Goal: Entertainment & Leisure: Consume media (video, audio)

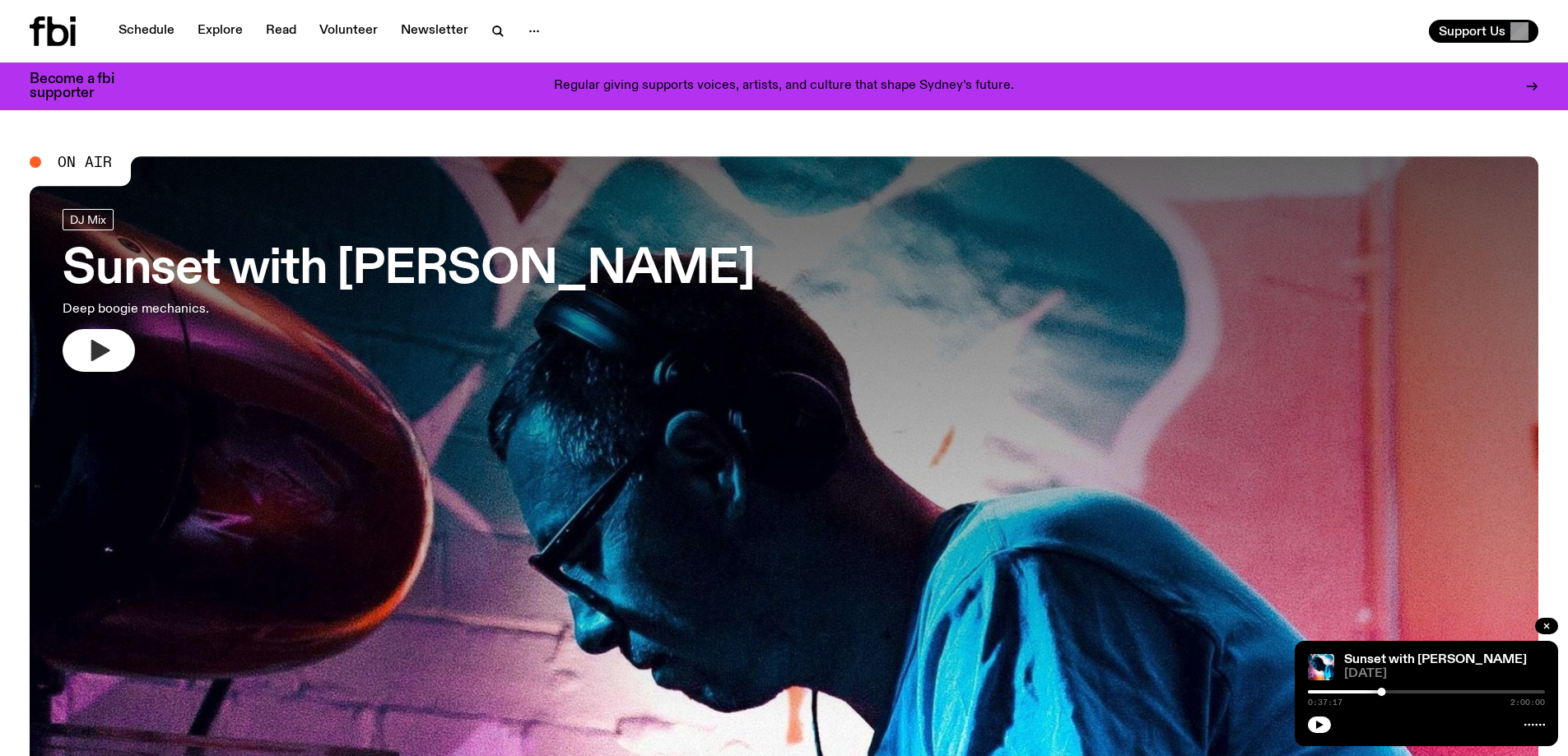
click at [93, 359] on icon "button" at bounding box center [101, 350] width 19 height 21
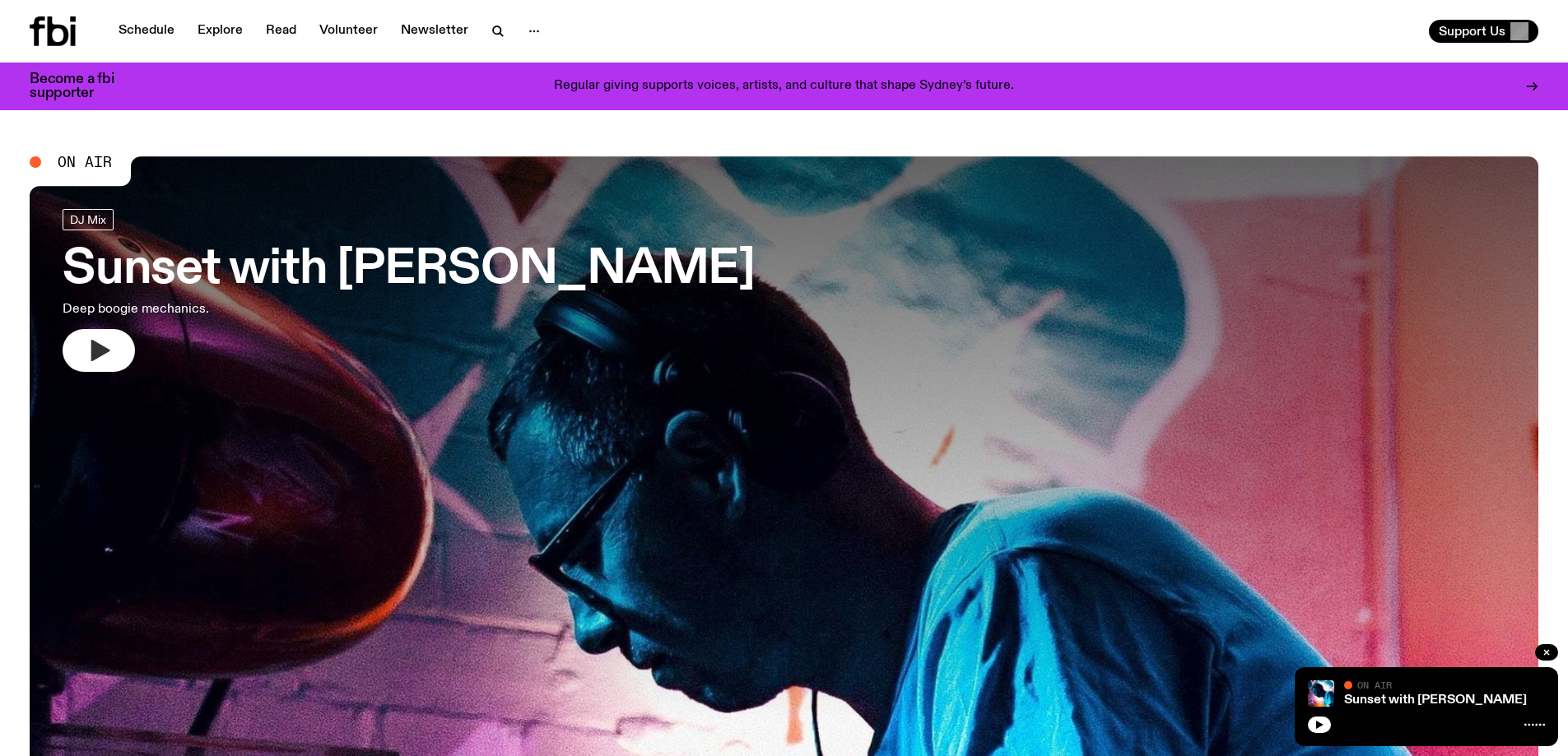
click at [108, 356] on icon "button" at bounding box center [99, 350] width 26 height 26
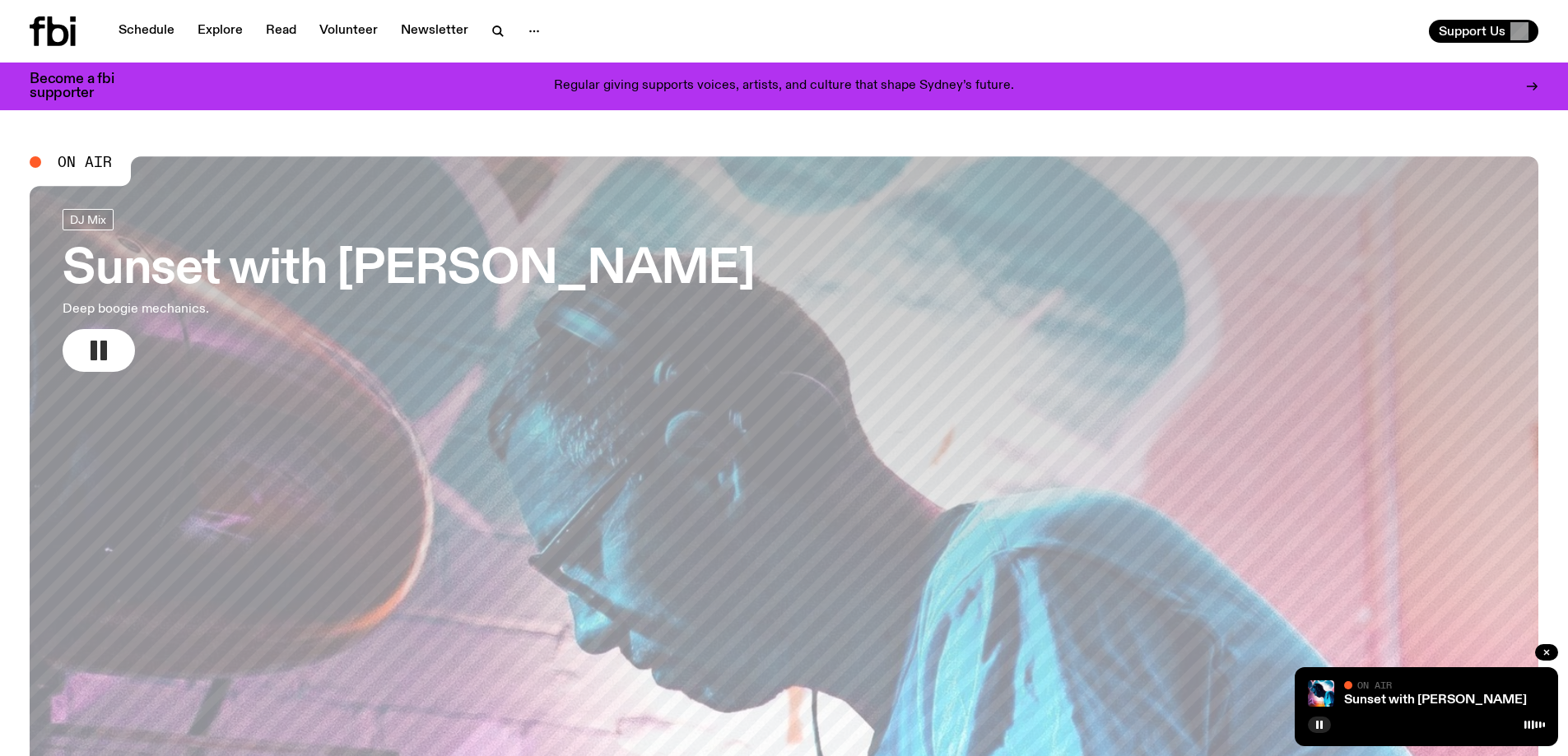
click at [80, 354] on button "button" at bounding box center [99, 350] width 73 height 43
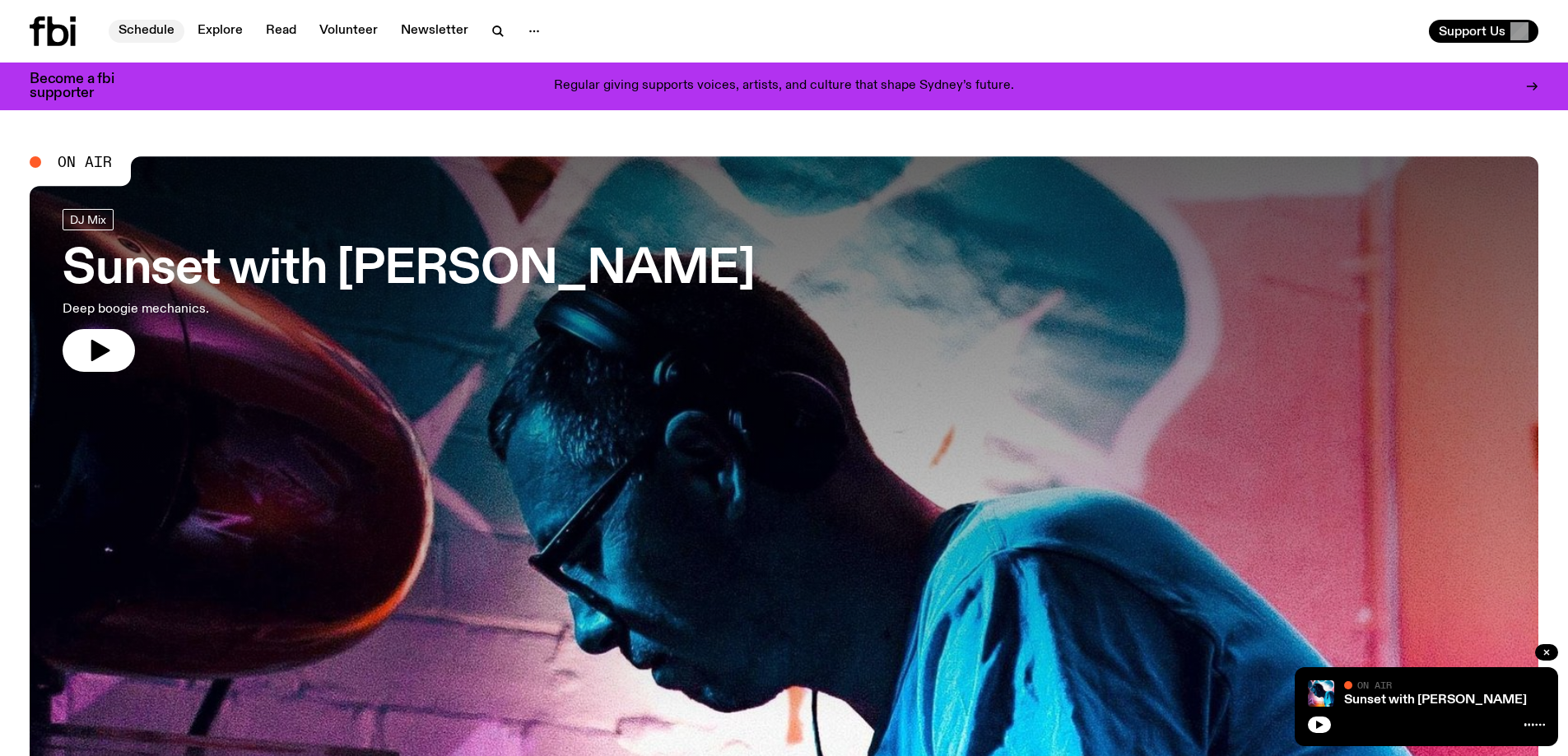
click at [136, 31] on link "Schedule" at bounding box center [146, 31] width 76 height 23
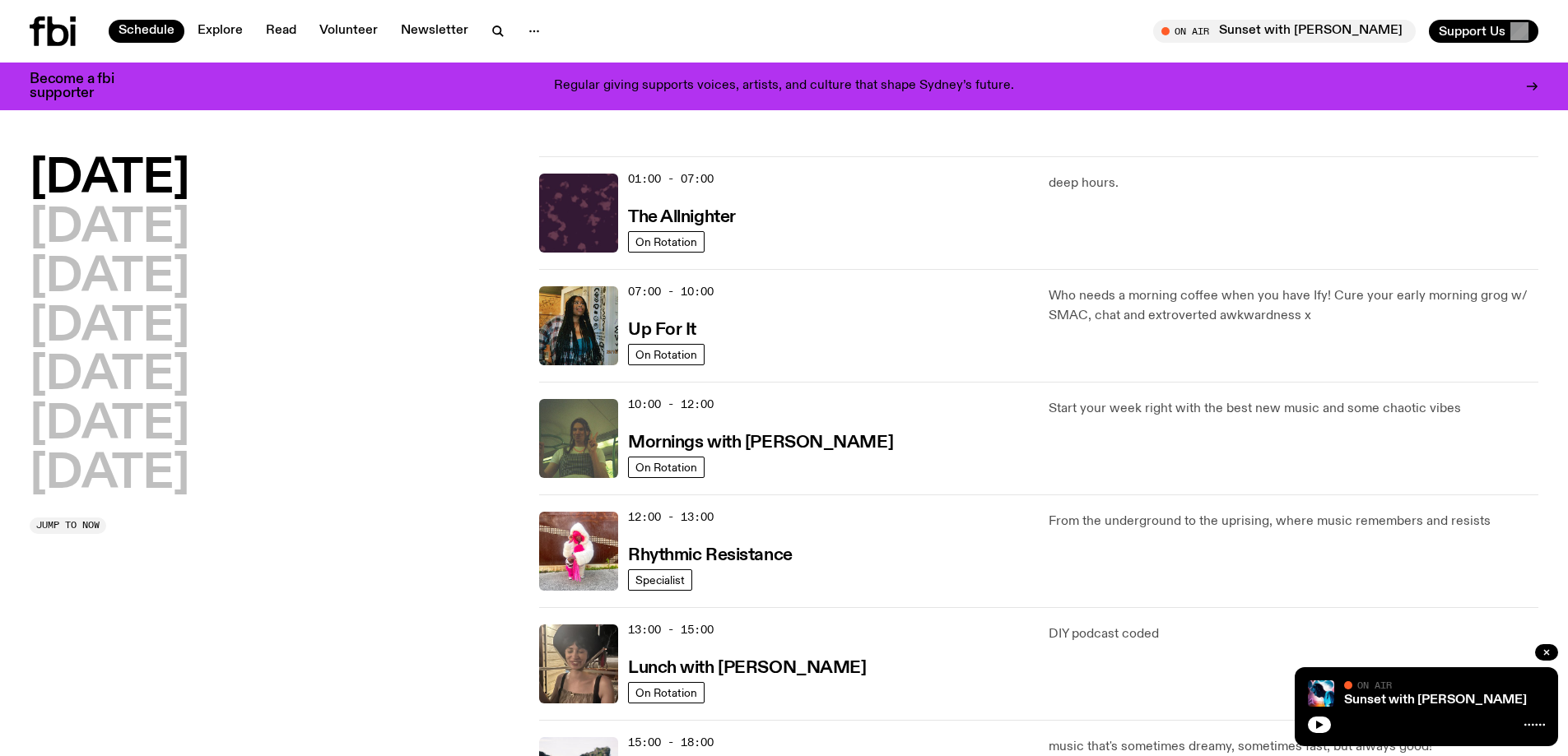
click at [89, 159] on h2 "Monday" at bounding box center [109, 179] width 160 height 46
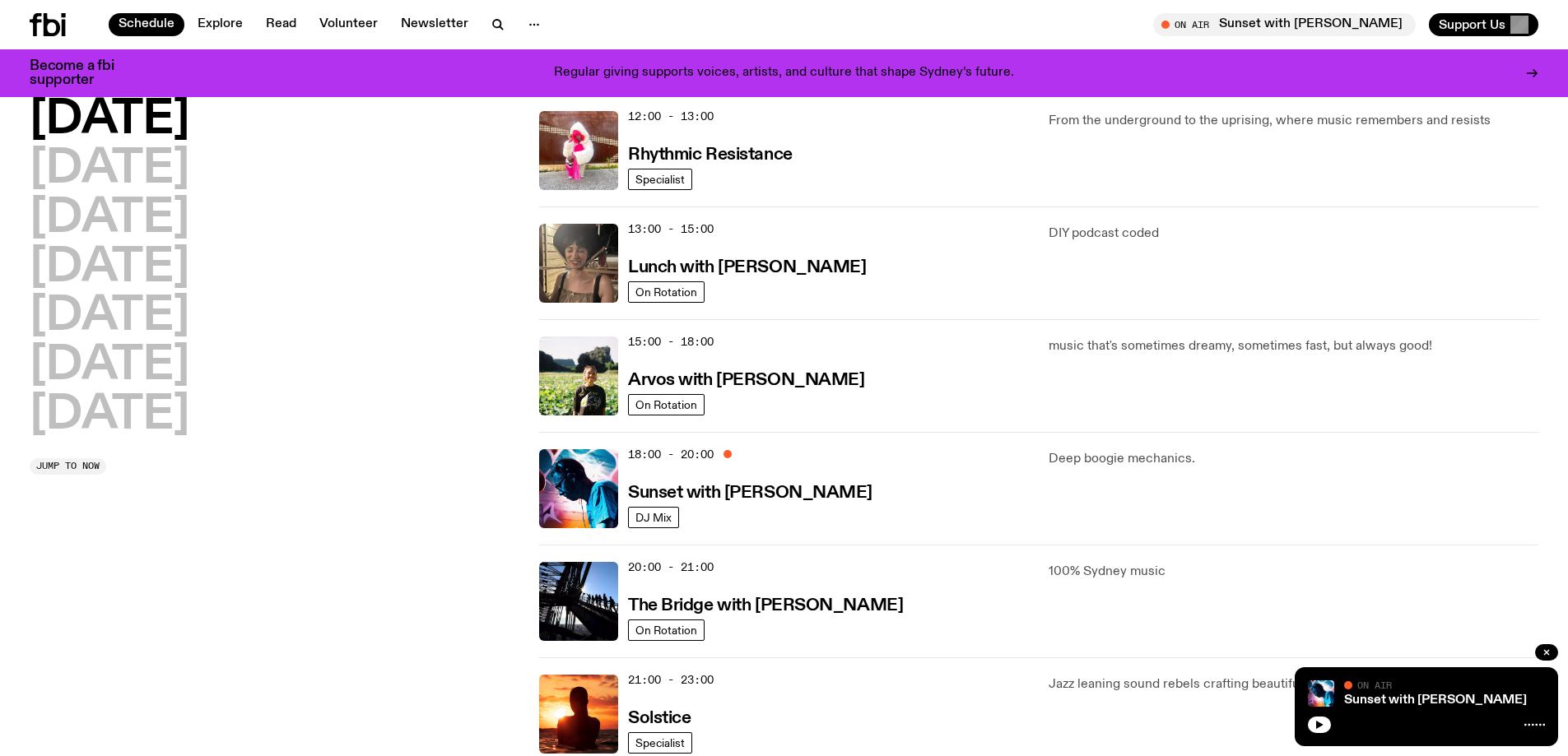
scroll to position [566, 0]
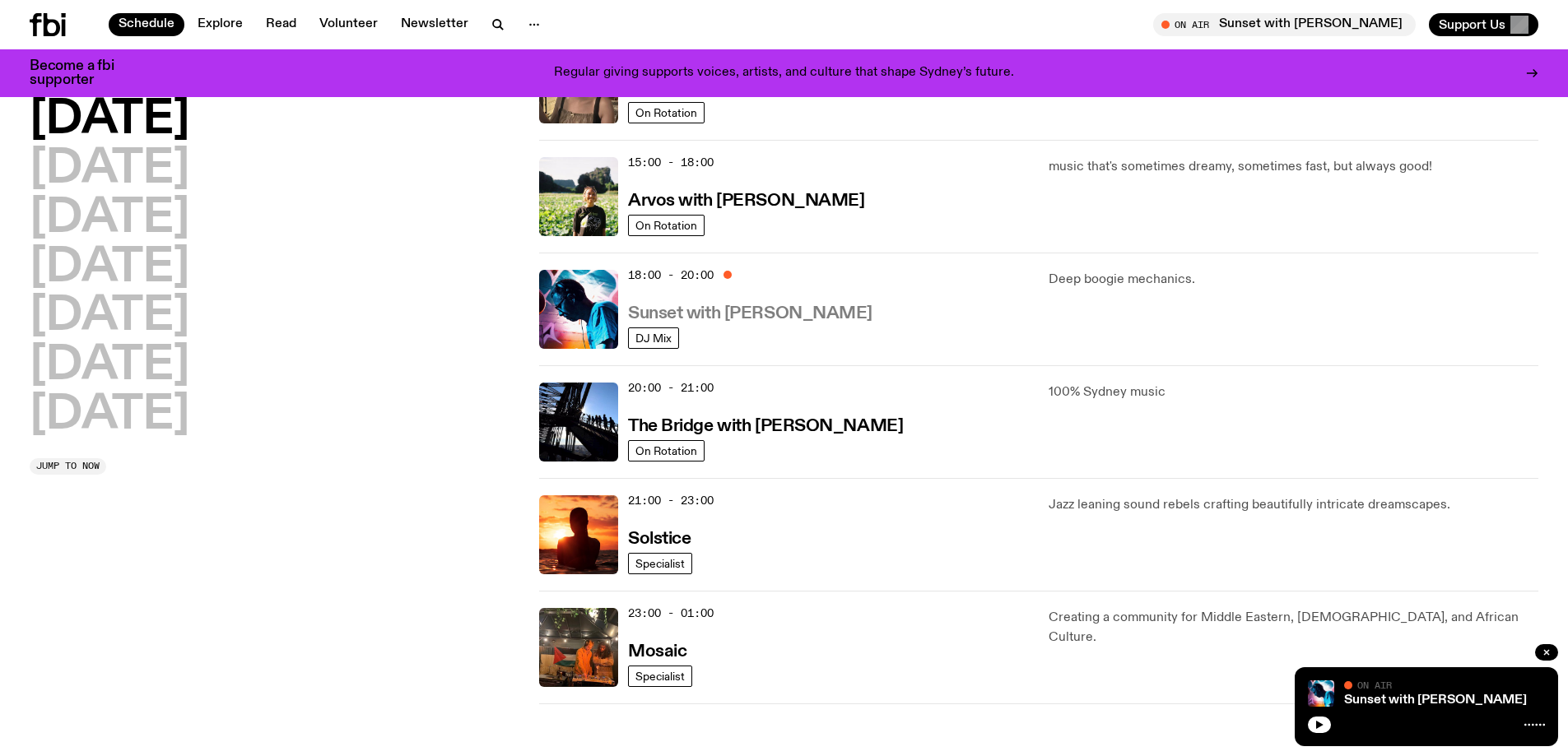
click at [732, 312] on h3 "Sunset with [PERSON_NAME]" at bounding box center [749, 314] width 244 height 17
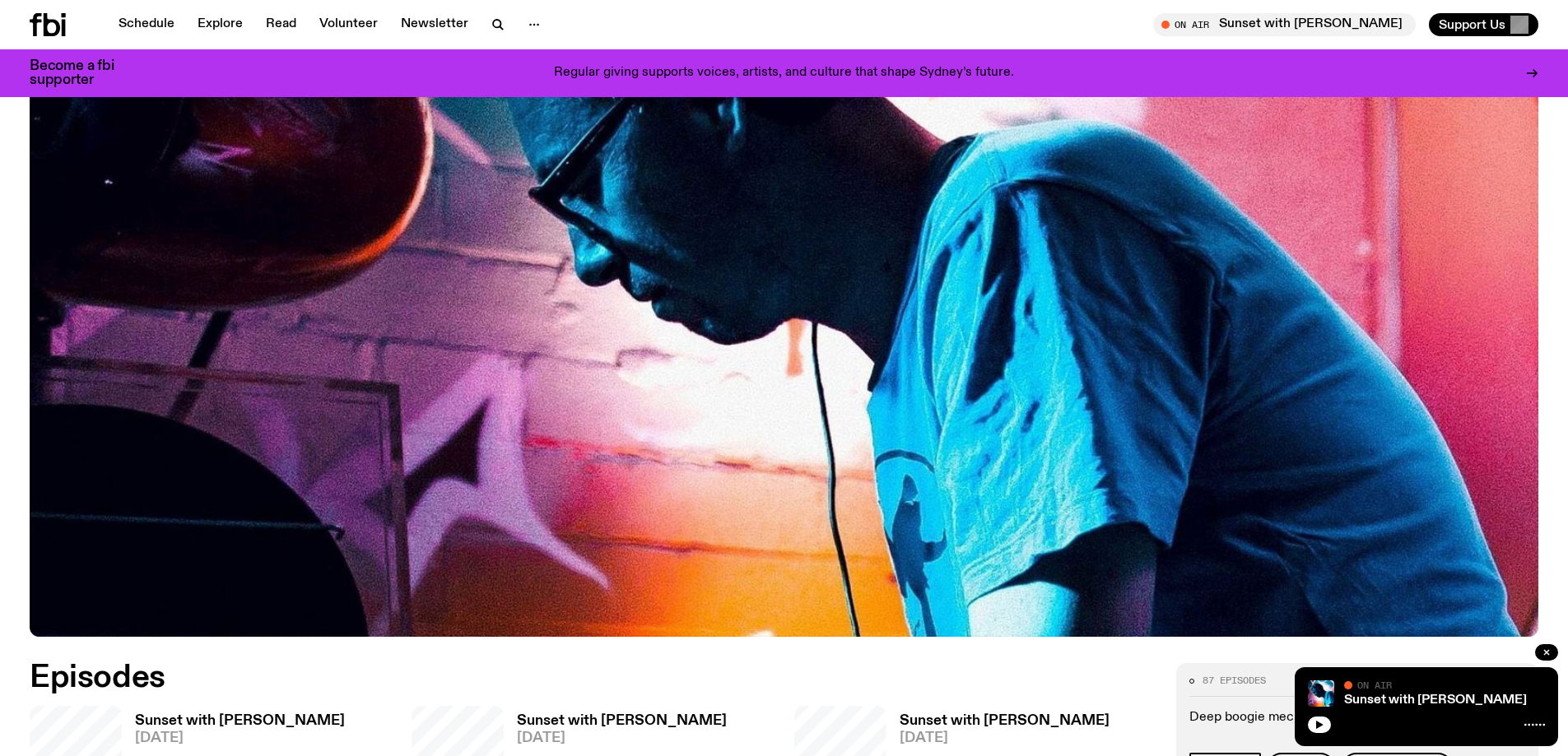
scroll to position [732, 0]
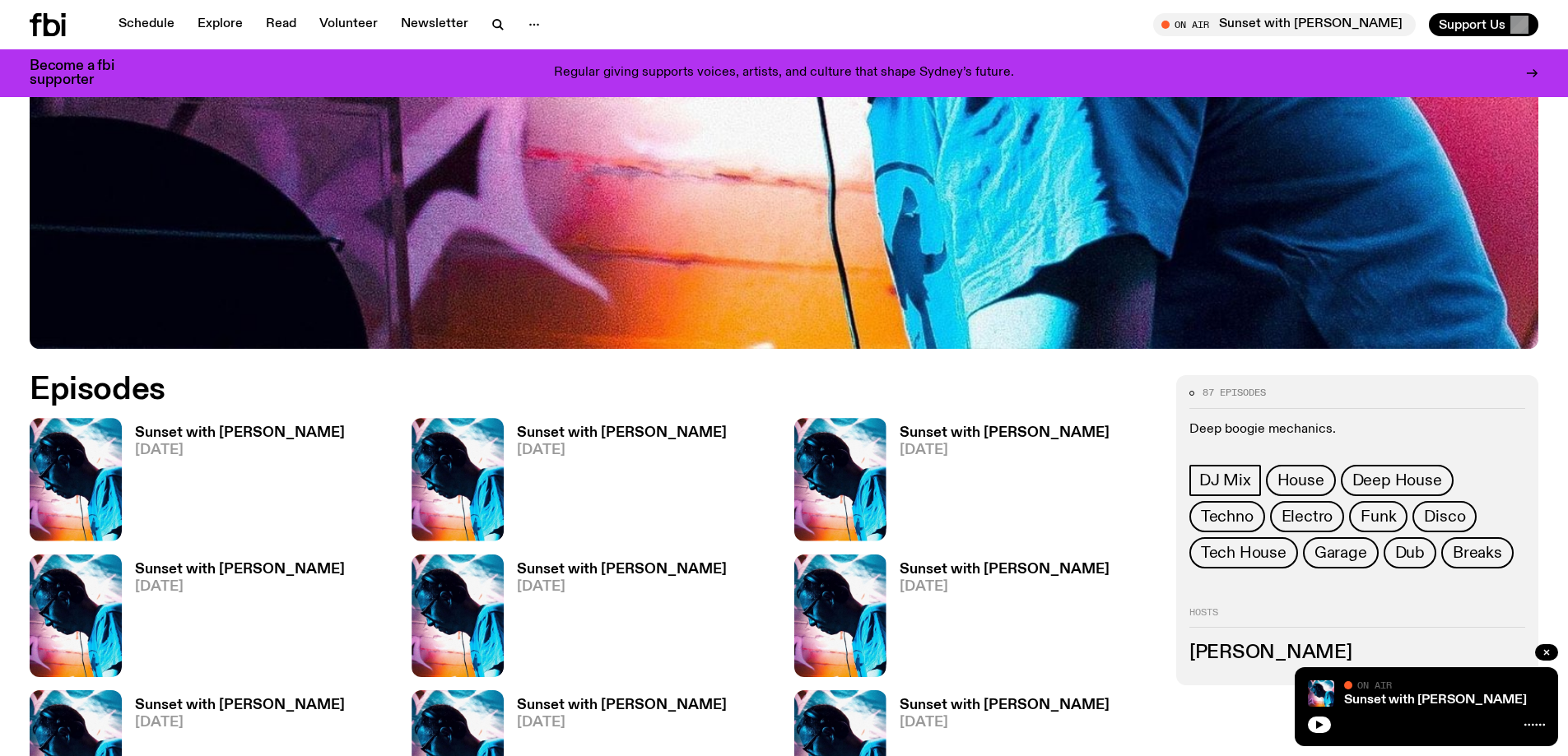
click at [163, 432] on h3 "Sunset with [PERSON_NAME]" at bounding box center [240, 433] width 210 height 14
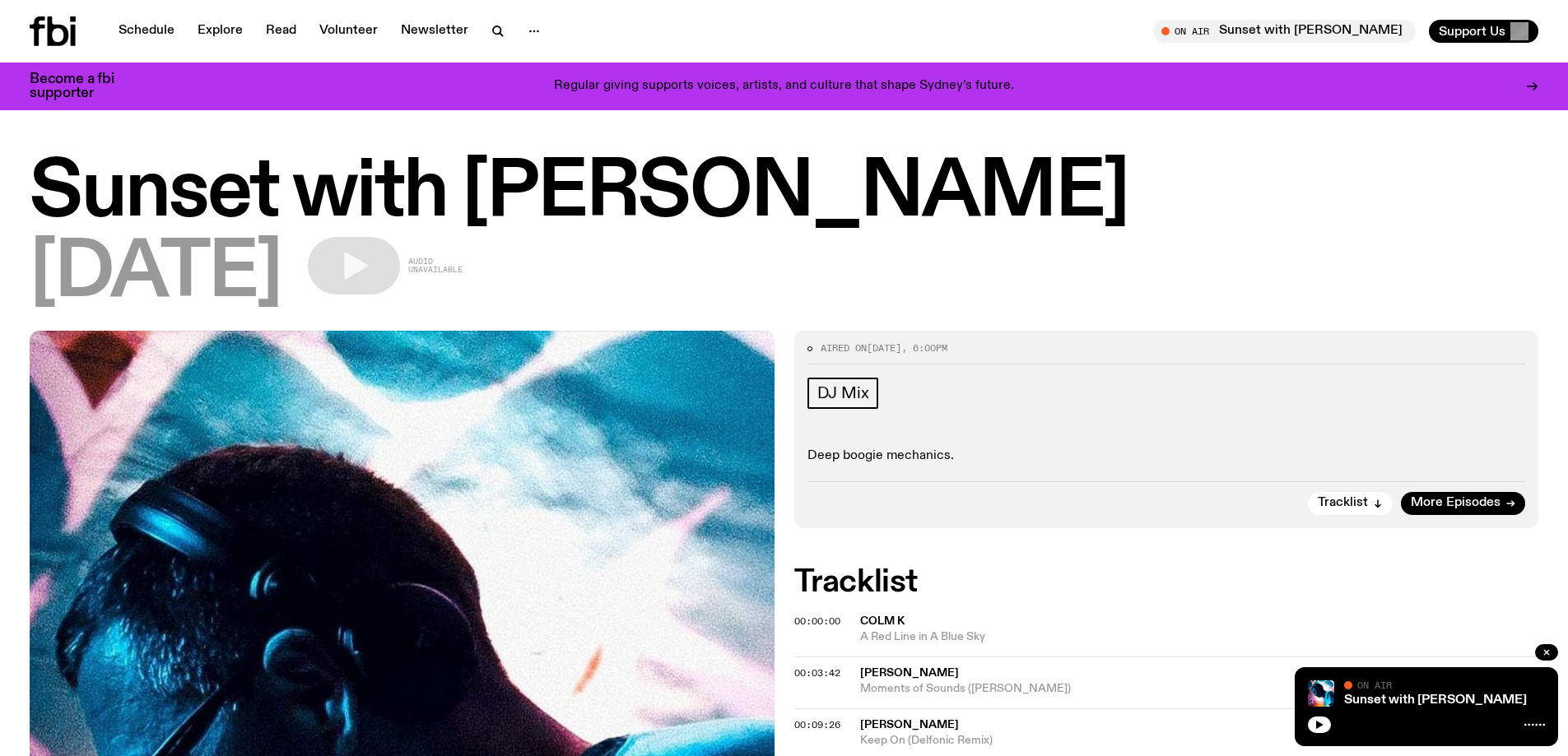
click at [739, 294] on div "25.08.25 Audio unavailable" at bounding box center [784, 274] width 1509 height 74
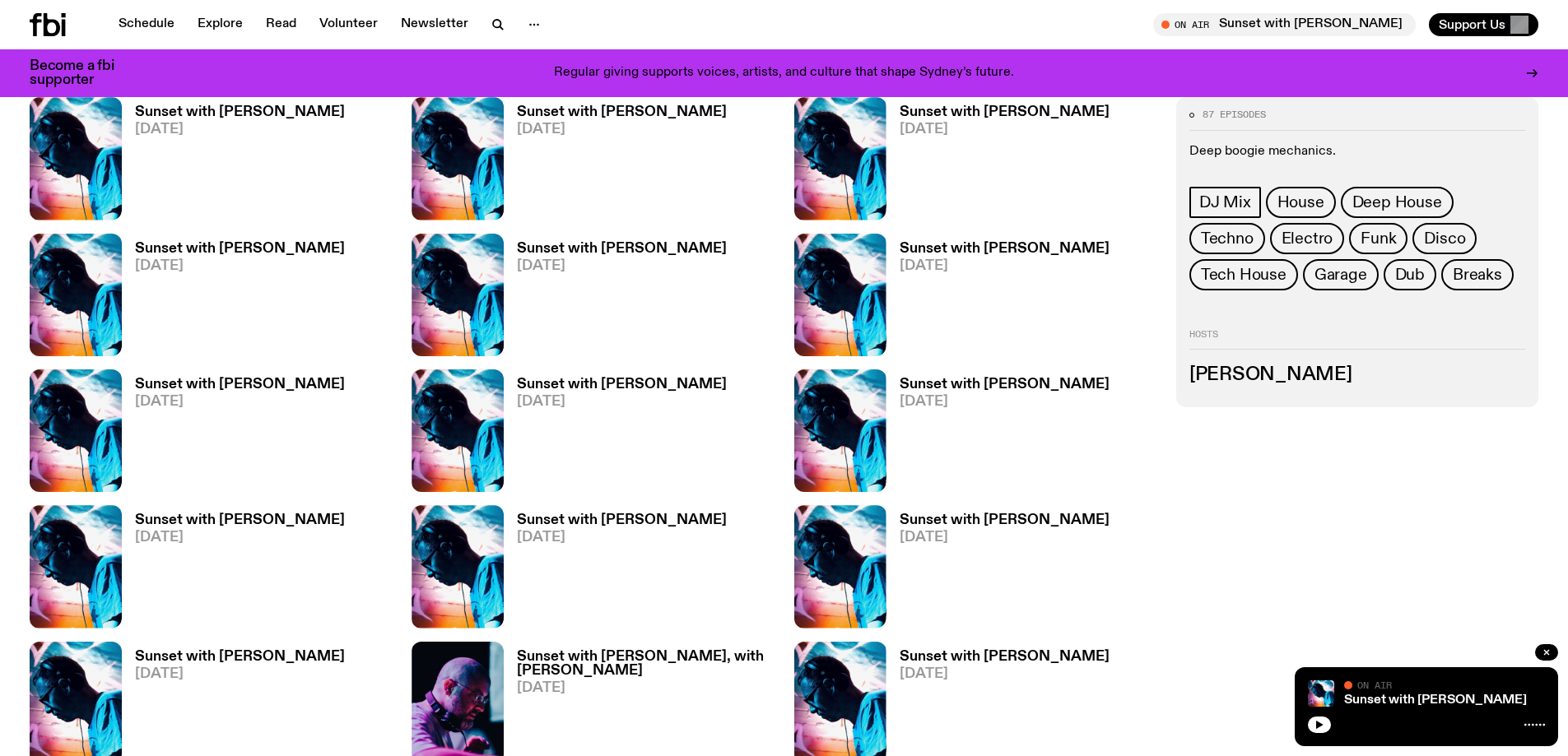
scroll to position [1377, 0]
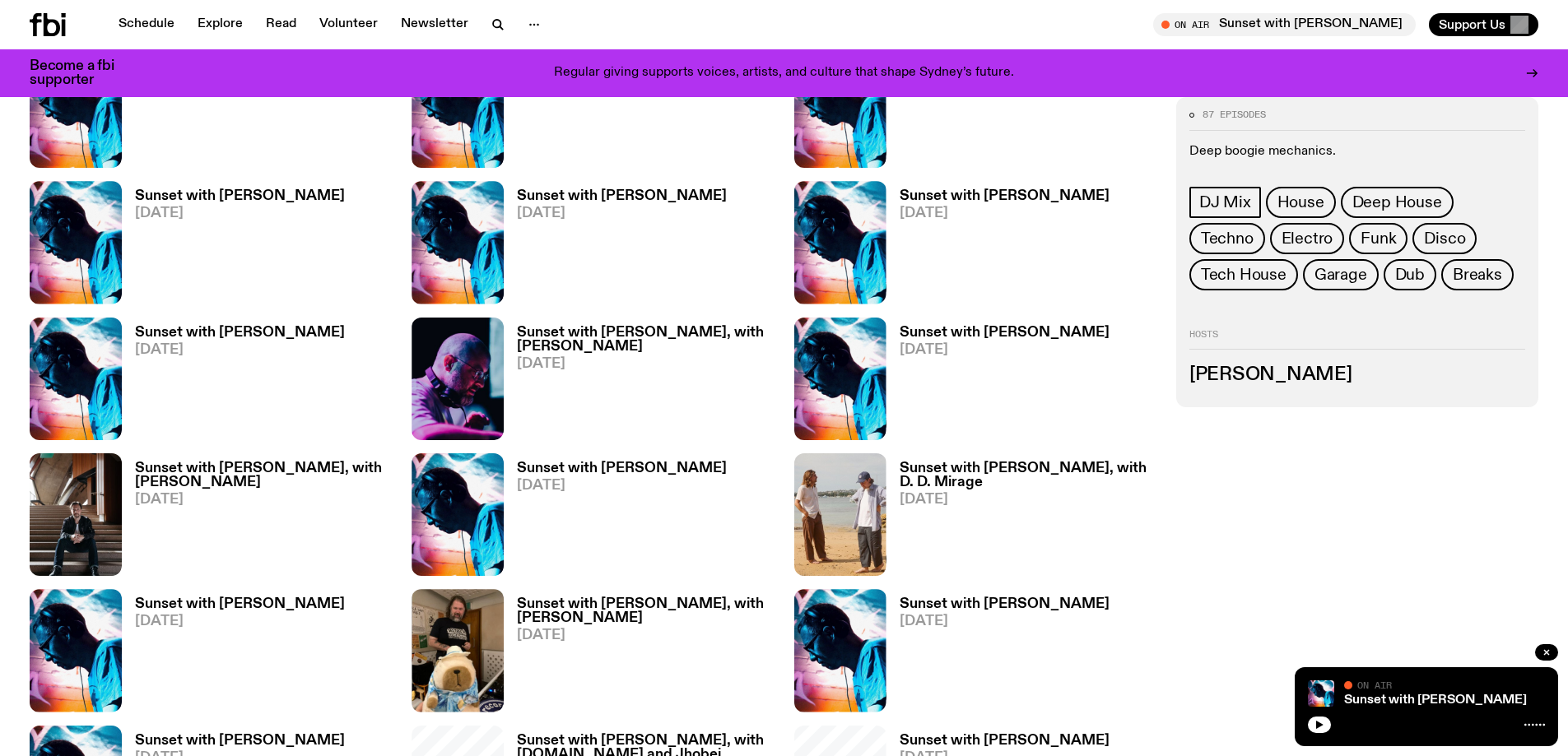
click at [215, 484] on h3 "Sunset with Simon Caldwell, with Ben Marshall" at bounding box center [263, 475] width 257 height 28
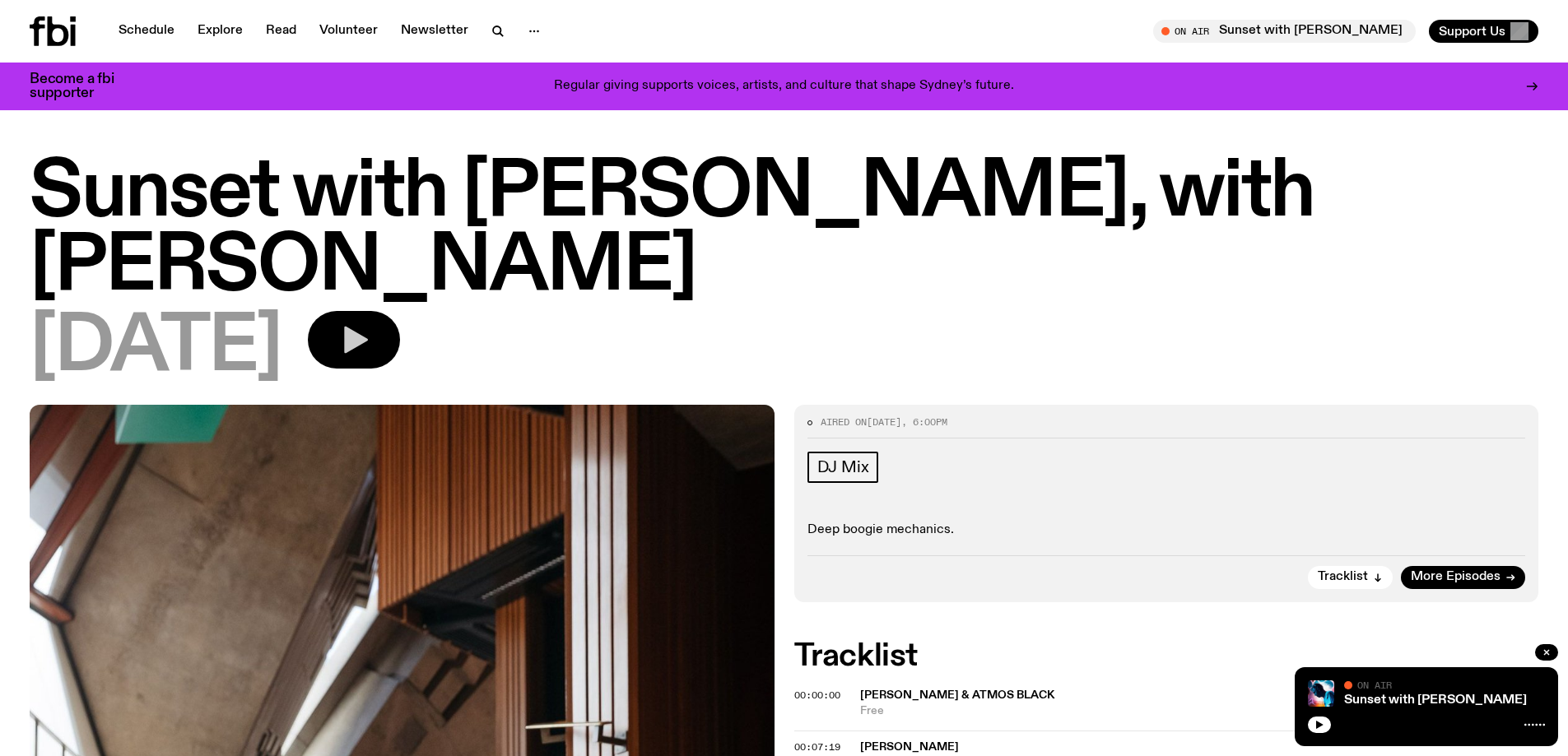
click at [370, 335] on icon "button" at bounding box center [354, 340] width 33 height 33
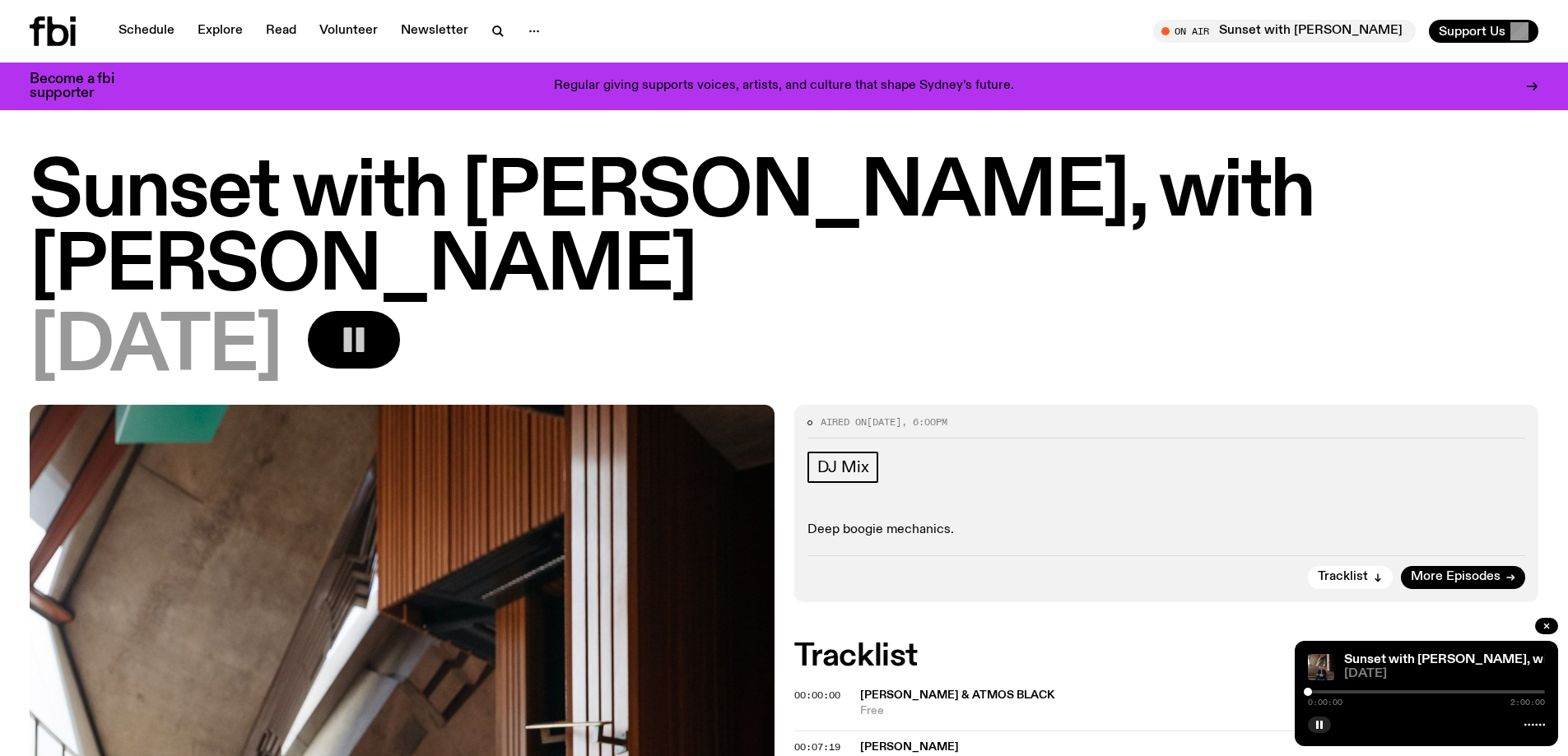
click at [1313, 690] on div "0:00:00 2:00:00" at bounding box center [1425, 697] width 237 height 20
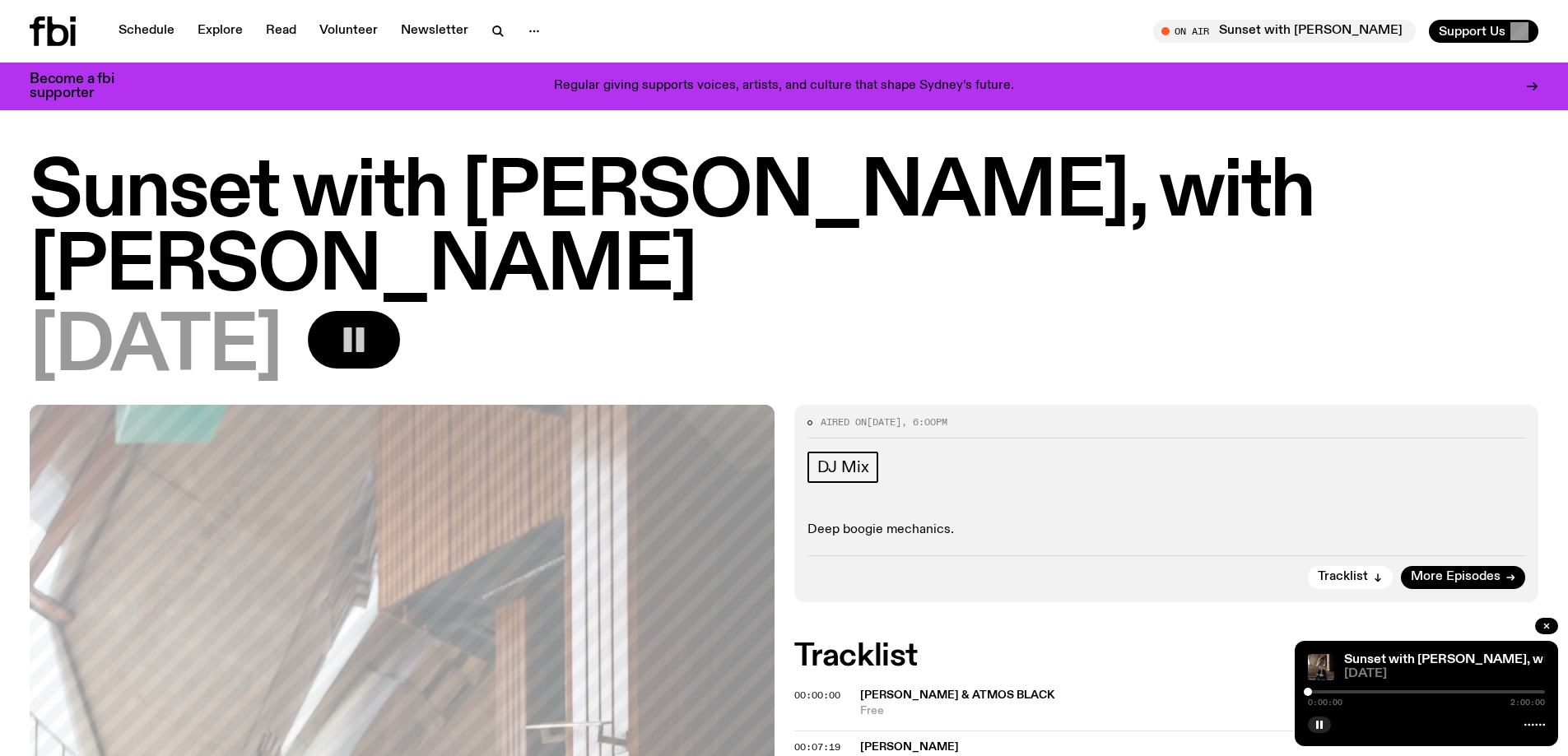
click at [1313, 692] on div at bounding box center [1425, 691] width 237 height 3
click at [352, 338] on rect "button" at bounding box center [347, 340] width 8 height 24
